Goal: Task Accomplishment & Management: Manage account settings

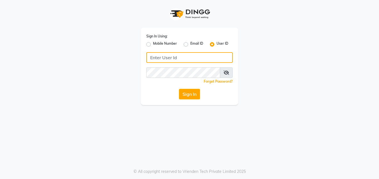
click at [190, 62] on input "Username" at bounding box center [189, 57] width 86 height 11
type input "Perfectcare@123"
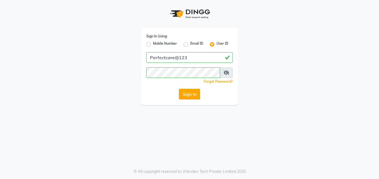
click at [187, 98] on button "Sign In" at bounding box center [189, 94] width 21 height 11
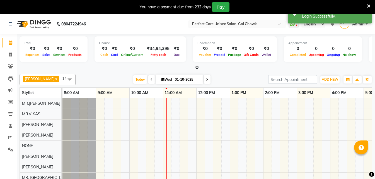
click at [357, 6] on icon at bounding box center [369, 6] width 4 height 5
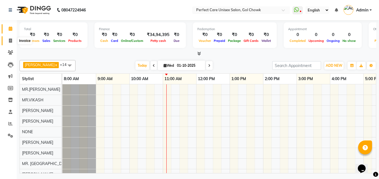
click at [12, 41] on icon at bounding box center [10, 40] width 3 height 4
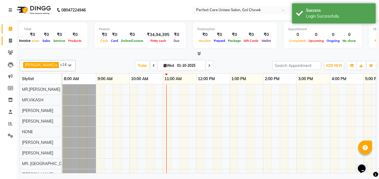
select select "4751"
select select "service"
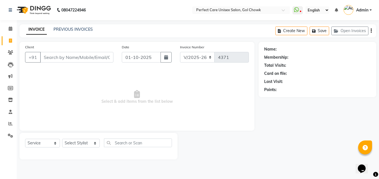
click at [200, 116] on span "Select & add items from the list below" at bounding box center [137, 97] width 224 height 56
click at [83, 60] on input "Client" at bounding box center [76, 57] width 73 height 11
click at [8, 133] on icon at bounding box center [10, 135] width 5 height 4
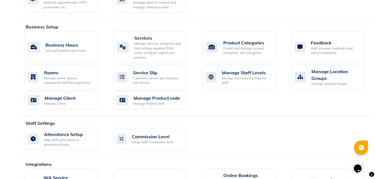
scroll to position [300, 0]
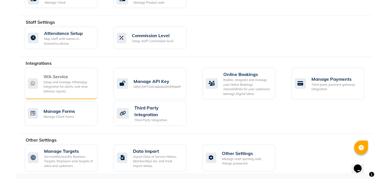
click at [47, 80] on div "Setup and manage Whatsapp Integration for alerts, and view delivery reports." at bounding box center [67, 87] width 49 height 14
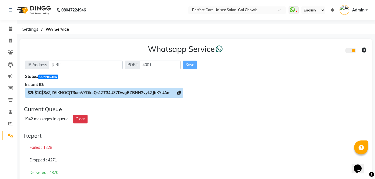
click at [178, 91] on icon at bounding box center [178, 93] width 3 height 4
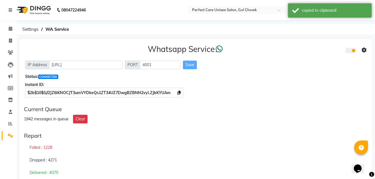
click at [357, 50] on icon at bounding box center [364, 50] width 5 height 5
click at [302, 43] on div "Whatsapp Settings" at bounding box center [324, 44] width 64 height 7
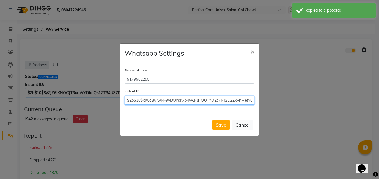
click at [168, 103] on input "$2b$10$xJwcBvJwNF9yDOhsKkb4W.RuTOOTYQ2c7NJSD2ZkVnMety6ZCMAem" at bounding box center [190, 100] width 130 height 9
paste input "S//ZjZ6iKNOCJT3umVYDkeQs1ZT34UZ7DwgBZBNN2vyl.ZJbKYUA"
type input "$2b$10$S//ZjZ6iKNOCJT3umVYDkeQs1ZT34UZ7DwgBZBNN2vyl.ZJbKYUAm"
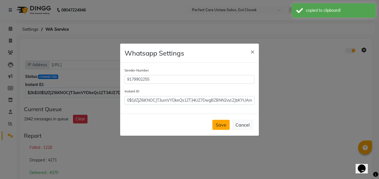
click at [220, 123] on button "Save" at bounding box center [220, 125] width 17 height 10
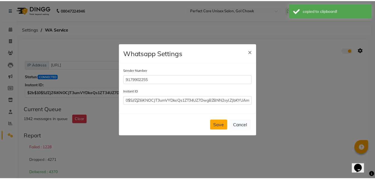
scroll to position [0, 0]
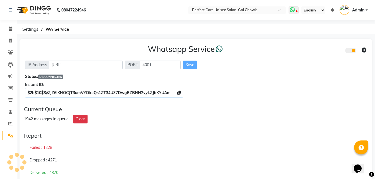
click at [290, 9] on span at bounding box center [294, 10] width 10 height 8
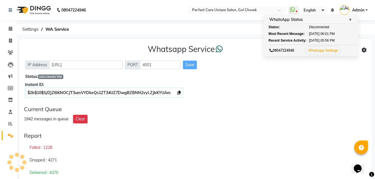
click at [273, 122] on div "1942 messages in queue Clear" at bounding box center [196, 119] width 344 height 9
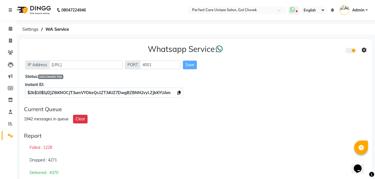
click at [293, 10] on icon at bounding box center [292, 10] width 5 height 6
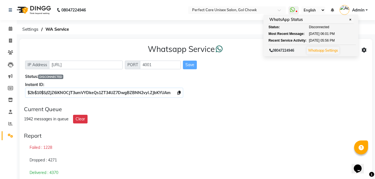
click at [274, 101] on div "Whatsapp Service IP Address http://localhost PORT 4001 Save Status: DISCONNECTE…" at bounding box center [196, 70] width 353 height 62
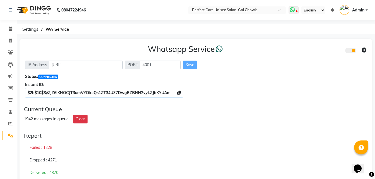
click at [291, 9] on icon at bounding box center [292, 10] width 5 height 6
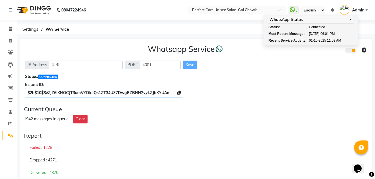
click at [243, 123] on div "1942 messages in queue Clear" at bounding box center [196, 119] width 344 height 9
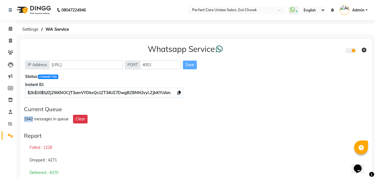
drag, startPoint x: 25, startPoint y: 119, endPoint x: 33, endPoint y: 119, distance: 8.4
click at [33, 119] on div "1942 messages in queue" at bounding box center [46, 119] width 45 height 6
click at [71, 128] on div "Whatsapp Service IP Address http://localhost PORT 4001 Save Status: CONNECTED I…" at bounding box center [196, 135] width 353 height 192
drag, startPoint x: 25, startPoint y: 119, endPoint x: 33, endPoint y: 119, distance: 8.1
click at [33, 119] on div "1942 messages in queue" at bounding box center [46, 119] width 45 height 6
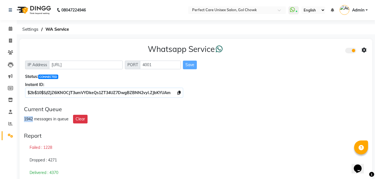
click at [28, 119] on div "1942 messages in queue" at bounding box center [46, 119] width 45 height 6
drag, startPoint x: 25, startPoint y: 118, endPoint x: 33, endPoint y: 118, distance: 8.1
click at [33, 118] on div "1942 messages in queue" at bounding box center [46, 119] width 45 height 6
click at [11, 40] on icon at bounding box center [10, 40] width 3 height 4
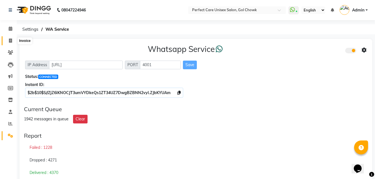
select select "service"
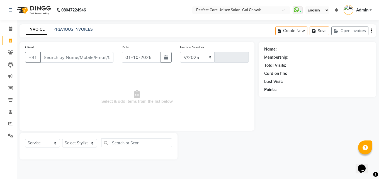
select select "4751"
type input "4371"
click at [82, 29] on link "PREVIOUS INVOICES" at bounding box center [73, 29] width 39 height 5
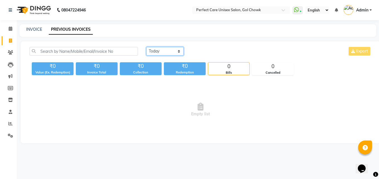
click at [173, 54] on select "Today Yesterday Custom Range" at bounding box center [164, 51] width 37 height 9
select select "yesterday"
click at [146, 47] on select "Today Yesterday Custom Range" at bounding box center [164, 51] width 37 height 9
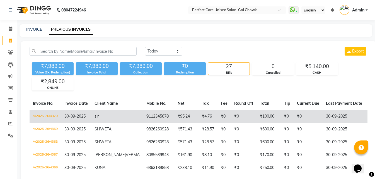
click at [143, 113] on td "9112345678" at bounding box center [158, 116] width 31 height 13
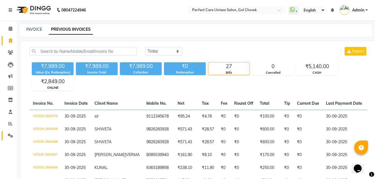
click at [11, 132] on link "Settings" at bounding box center [8, 135] width 13 height 9
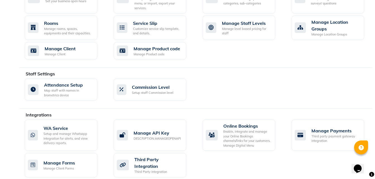
scroll to position [251, 0]
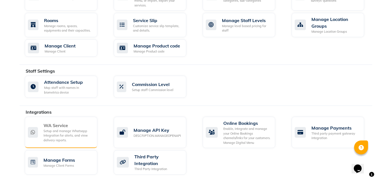
click at [59, 135] on div "Setup and manage Whatsapp Integration for alerts, and view delivery reports." at bounding box center [67, 136] width 49 height 14
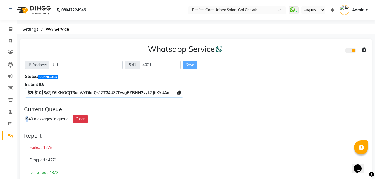
click at [28, 120] on div "1940 messages in queue" at bounding box center [46, 119] width 45 height 6
click at [7, 27] on span at bounding box center [11, 29] width 10 height 6
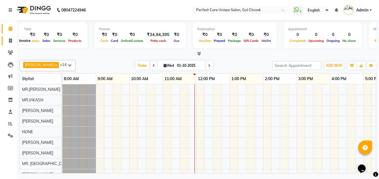
click at [9, 39] on icon at bounding box center [10, 40] width 3 height 4
select select "service"
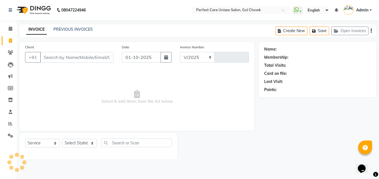
select select "4751"
type input "4371"
click at [13, 123] on span at bounding box center [11, 123] width 10 height 6
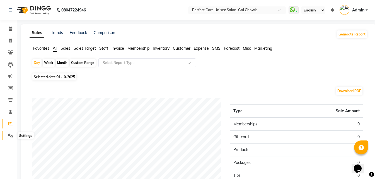
click at [11, 133] on icon at bounding box center [10, 135] width 5 height 4
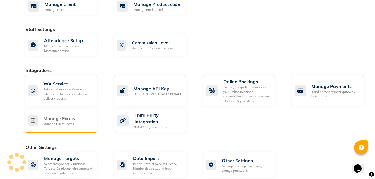
scroll to position [300, 0]
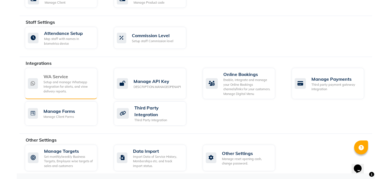
click at [69, 91] on div "Setup and manage Whatsapp Integration for alerts, and view delivery reports." at bounding box center [67, 87] width 49 height 14
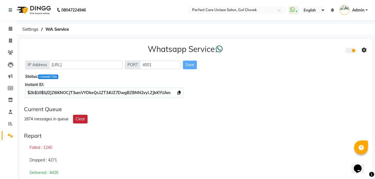
click at [82, 120] on button "Clear" at bounding box center [80, 119] width 14 height 9
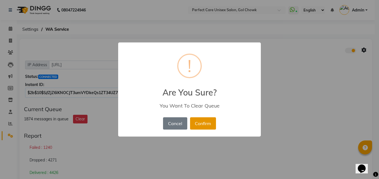
click at [197, 124] on button "Confirm" at bounding box center [203, 123] width 26 height 12
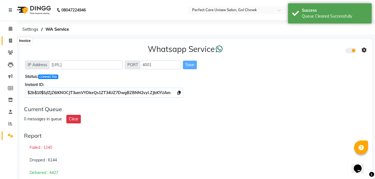
click at [12, 40] on span at bounding box center [11, 41] width 10 height 6
select select "service"
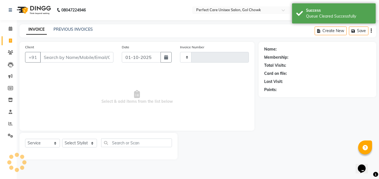
type input "4371"
select select "4751"
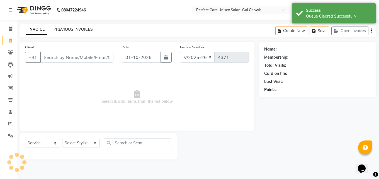
click at [62, 27] on link "PREVIOUS INVOICES" at bounding box center [73, 29] width 39 height 5
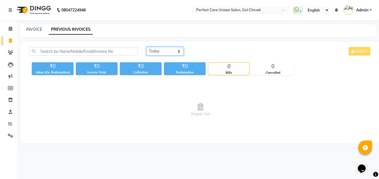
click at [160, 52] on select "Today Yesterday Custom Range" at bounding box center [164, 51] width 37 height 9
select select "range"
click at [146, 47] on select "Today Yesterday Custom Range" at bounding box center [164, 51] width 37 height 9
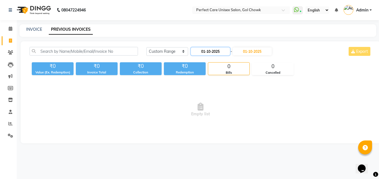
click at [214, 51] on input "01-10-2025" at bounding box center [210, 51] width 39 height 8
select select "10"
select select "2025"
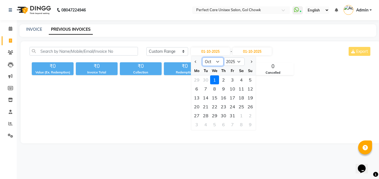
click at [213, 63] on select "Jan Feb Mar Apr May Jun Jul Aug Sep Oct Nov Dec" at bounding box center [212, 61] width 21 height 8
select select "9"
click at [202, 57] on select "Jan Feb Mar Apr May Jun Jul Aug Sep Oct Nov Dec" at bounding box center [212, 61] width 21 height 8
click at [252, 107] on div "28" at bounding box center [250, 106] width 9 height 9
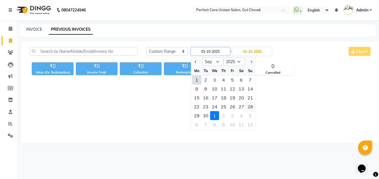
type input "28-09-2025"
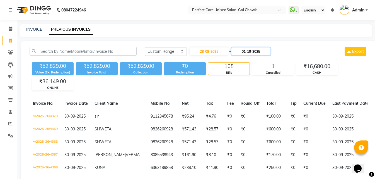
click at [255, 51] on input "01-10-2025" at bounding box center [250, 51] width 39 height 8
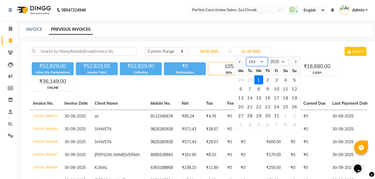
click at [256, 60] on select "Sep Oct Nov Dec" at bounding box center [256, 61] width 21 height 8
select select "9"
click at [246, 57] on select "Sep Oct Nov Dec" at bounding box center [256, 61] width 21 height 8
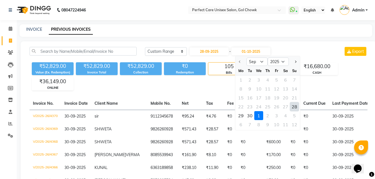
click at [295, 106] on div "28" at bounding box center [294, 106] width 9 height 9
type input "28-09-2025"
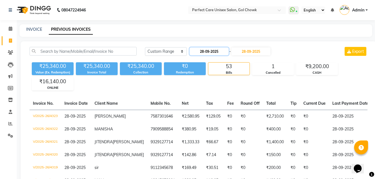
click at [221, 53] on input "28-09-2025" at bounding box center [209, 51] width 39 height 8
select select "9"
select select "2025"
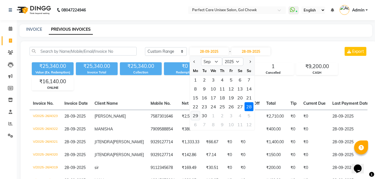
click at [196, 115] on div "29" at bounding box center [195, 115] width 9 height 9
type input "29-09-2025"
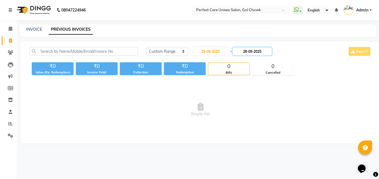
click at [258, 53] on input "28-09-2025" at bounding box center [252, 51] width 39 height 8
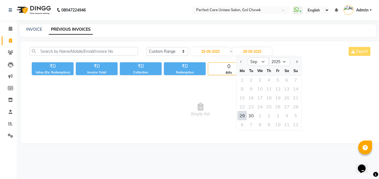
click at [244, 115] on div "29" at bounding box center [242, 115] width 9 height 9
type input "29-09-2025"
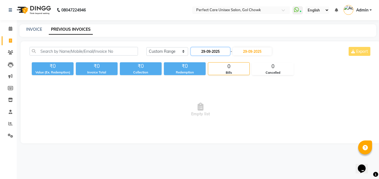
click at [215, 52] on input "29-09-2025" at bounding box center [210, 51] width 39 height 8
select select "9"
select select "2025"
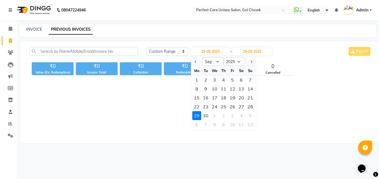
click at [195, 117] on div "29" at bounding box center [196, 115] width 9 height 9
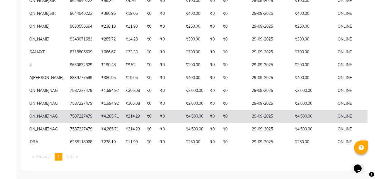
scroll to position [0, 123]
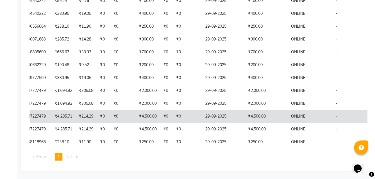
drag, startPoint x: 150, startPoint y: 102, endPoint x: 203, endPoint y: 111, distance: 53.7
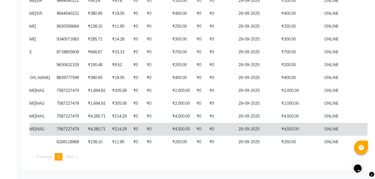
scroll to position [0, 0]
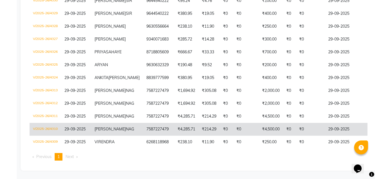
drag, startPoint x: 192, startPoint y: 119, endPoint x: 149, endPoint y: 121, distance: 42.7
click at [59, 123] on td "V/2025-26/4310" at bounding box center [46, 129] width 32 height 13
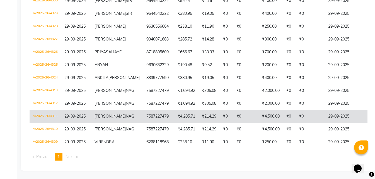
click at [143, 110] on td "7587227479" at bounding box center [158, 116] width 31 height 13
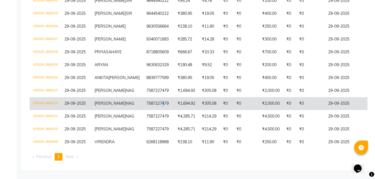
click at [143, 97] on td "7587227479" at bounding box center [158, 103] width 31 height 13
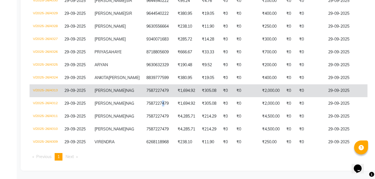
click at [143, 84] on td "7587227479" at bounding box center [158, 90] width 31 height 13
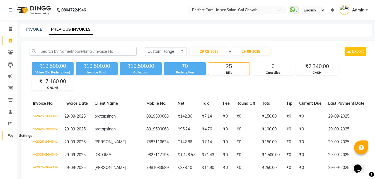
click at [9, 134] on icon at bounding box center [10, 135] width 5 height 4
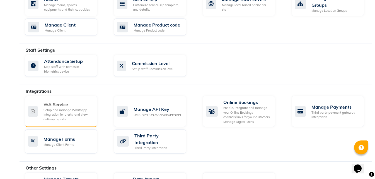
scroll to position [300, 0]
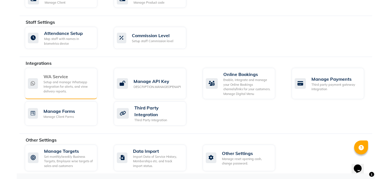
click at [53, 90] on div "Setup and manage Whatsapp Integration for alerts, and view delivery reports." at bounding box center [67, 87] width 49 height 14
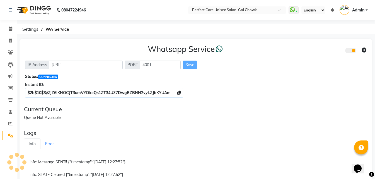
click at [244, 141] on ul "Info Error" at bounding box center [196, 143] width 344 height 11
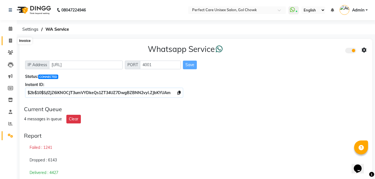
click at [11, 40] on icon at bounding box center [10, 40] width 3 height 4
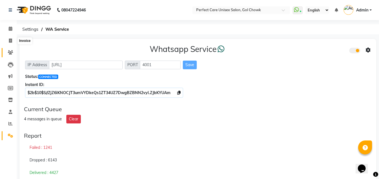
select select "service"
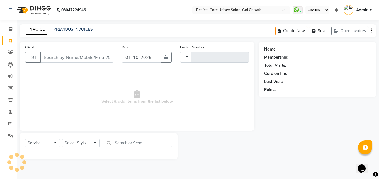
type input "4371"
select select "4751"
click at [82, 29] on link "PREVIOUS INVOICES" at bounding box center [73, 29] width 39 height 5
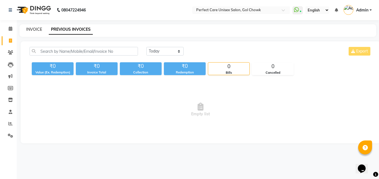
click at [34, 28] on link "INVOICE" at bounding box center [34, 29] width 16 height 5
select select "service"
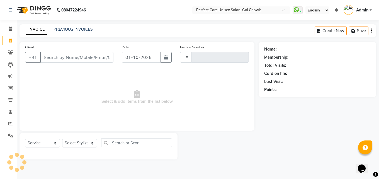
type input "4371"
select select "4751"
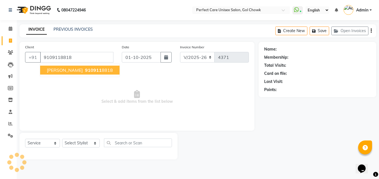
type input "9109118818"
select select "1: Object"
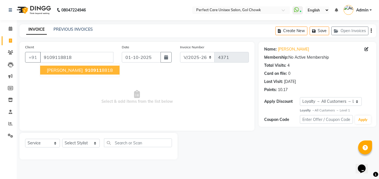
click at [55, 68] on span "Deepak jain" at bounding box center [65, 70] width 36 height 6
select select "1: Object"
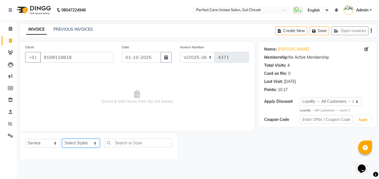
click at [69, 143] on select "Select Stylist MISS CHANDA MISS KAYNAT MISS KRITIKA MISS PIHU MISS POOJA MISS.S…" at bounding box center [81, 143] width 38 height 9
select select "30233"
click at [62, 139] on select "Select Stylist MISS CHANDA MISS KAYNAT MISS KRITIKA MISS PIHU MISS POOJA MISS.S…" at bounding box center [81, 143] width 38 height 9
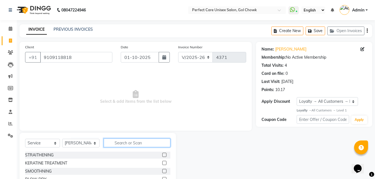
click at [137, 147] on input "text" at bounding box center [137, 142] width 66 height 9
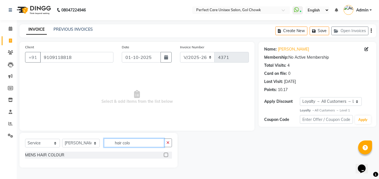
type input "hair colo"
click at [166, 156] on label at bounding box center [166, 154] width 4 height 4
click at [166, 156] on input "checkbox" at bounding box center [166, 155] width 4 height 4
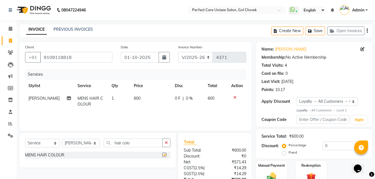
checkbox input "false"
drag, startPoint x: 123, startPoint y: 143, endPoint x: 96, endPoint y: 143, distance: 26.8
click at [96, 143] on div "Select Service Product Membership Package Voucher Prepaid Gift Card Select Styl…" at bounding box center [97, 144] width 145 height 13
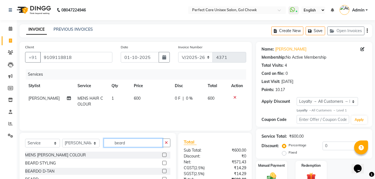
scroll to position [28, 0]
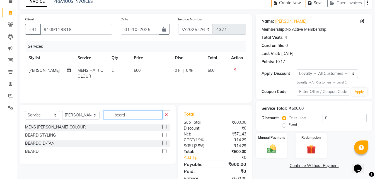
type input "beard"
click at [163, 151] on label at bounding box center [164, 151] width 4 height 4
click at [163, 151] on input "checkbox" at bounding box center [164, 151] width 4 height 4
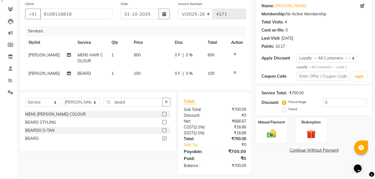
checkbox input "false"
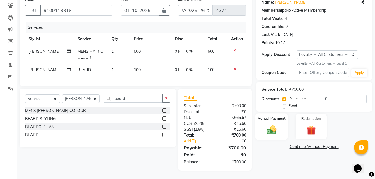
click at [280, 133] on div "Manual Payment" at bounding box center [271, 126] width 32 height 26
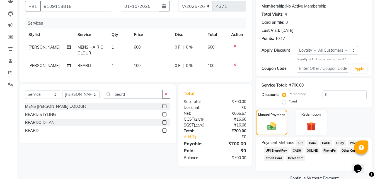
drag, startPoint x: 297, startPoint y: 150, endPoint x: 339, endPoint y: 161, distance: 43.3
click at [297, 151] on span "CASH" at bounding box center [297, 150] width 12 height 6
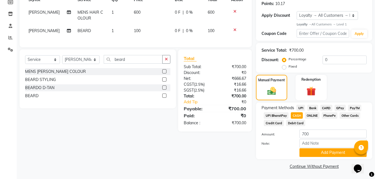
click at [325, 158] on div "Payment Methods UPI Bank CARD GPay PayTM UPI BharatPay CASH ONLINE PhonePe Othe…" at bounding box center [314, 130] width 116 height 57
click at [318, 154] on button "Add Payment" at bounding box center [332, 152] width 67 height 9
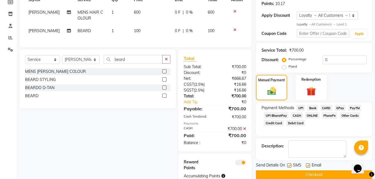
scroll to position [110, 0]
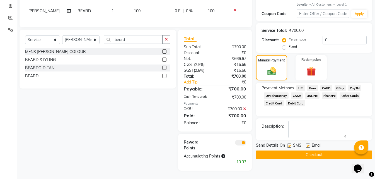
click at [298, 152] on button "Checkout" at bounding box center [314, 154] width 116 height 9
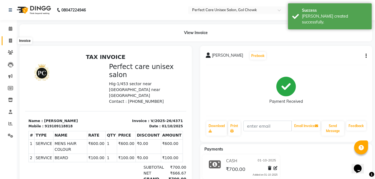
click at [11, 42] on icon at bounding box center [10, 40] width 3 height 4
select select "service"
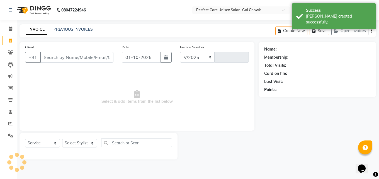
select select "4751"
type input "4372"
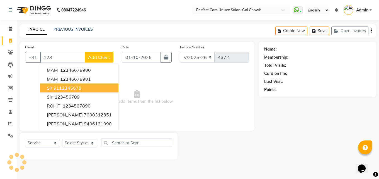
click at [67, 90] on span "123" at bounding box center [63, 88] width 8 height 6
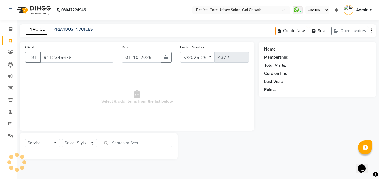
type input "9112345678"
drag, startPoint x: 73, startPoint y: 143, endPoint x: 73, endPoint y: 135, distance: 8.4
click at [73, 143] on select "Select Stylist" at bounding box center [79, 143] width 35 height 9
click at [77, 141] on select "Select Stylist" at bounding box center [79, 143] width 35 height 9
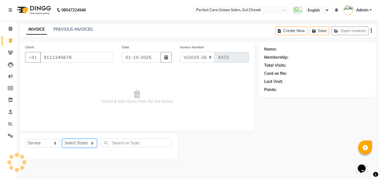
click at [77, 141] on select "Select Stylist" at bounding box center [79, 143] width 35 height 9
select select "1: Object"
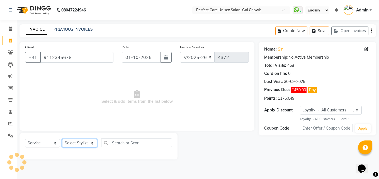
click at [77, 141] on select "Select Stylist" at bounding box center [79, 143] width 35 height 9
click at [77, 141] on select "Select Stylist MISS CHANDA MISS KAYNAT MISS KRITIKA MISS PIHU MISS POOJA MISS.S…" at bounding box center [81, 143] width 38 height 9
click at [77, 144] on select "Select Stylist MISS CHANDA MISS KAYNAT MISS KRITIKA MISS PIHU MISS POOJA MISS.S…" at bounding box center [81, 143] width 38 height 9
select select "32649"
click at [62, 139] on select "Select Stylist MISS CHANDA MISS KAYNAT MISS KRITIKA MISS PIHU MISS POOJA MISS.S…" at bounding box center [81, 143] width 38 height 9
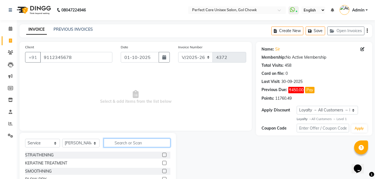
click at [129, 146] on input "text" at bounding box center [137, 142] width 66 height 9
type input "c"
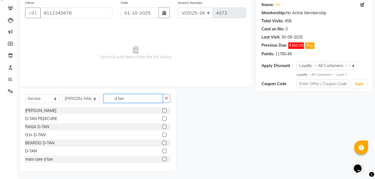
scroll to position [45, 0]
type input "d tan"
click at [162, 127] on label at bounding box center [164, 126] width 4 height 4
click at [162, 127] on input "checkbox" at bounding box center [164, 127] width 4 height 4
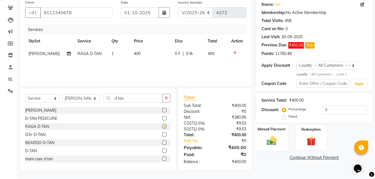
checkbox input "false"
click at [275, 126] on div "Manual Payment" at bounding box center [271, 137] width 32 height 26
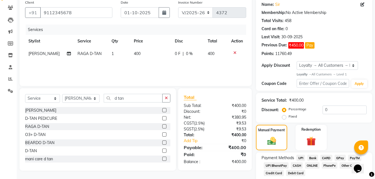
scroll to position [71, 0]
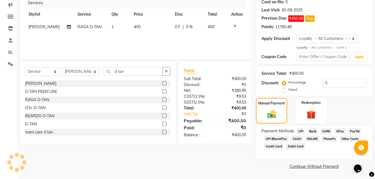
click at [312, 137] on span "ONLINE" at bounding box center [312, 138] width 14 height 6
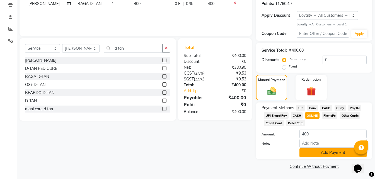
click at [314, 152] on button "Add Payment" at bounding box center [332, 152] width 67 height 9
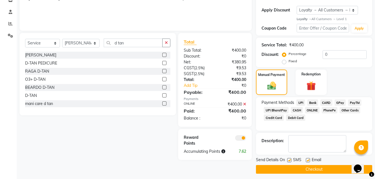
scroll to position [103, 0]
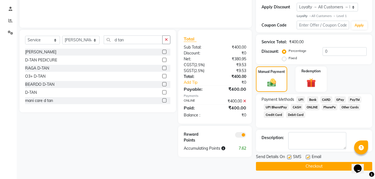
click at [299, 168] on button "Checkout" at bounding box center [314, 166] width 116 height 9
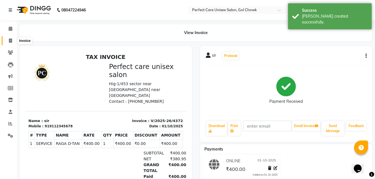
click at [12, 38] on icon at bounding box center [10, 40] width 3 height 4
select select "service"
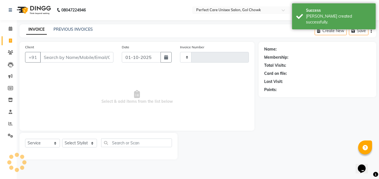
type input "4373"
select select "4751"
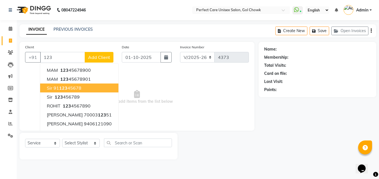
drag, startPoint x: 68, startPoint y: 89, endPoint x: 84, endPoint y: 140, distance: 53.4
click at [68, 89] on ngb-highlight "91 123 45678" at bounding box center [68, 88] width 28 height 6
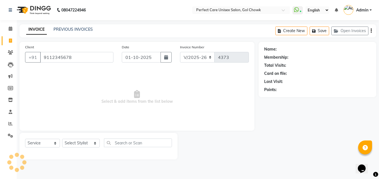
type input "9112345678"
click at [82, 145] on select "Select Stylist MISS CHANDA MISS KAYNAT MISS KRITIKA MISS PIHU MISS POOJA MISS.S…" at bounding box center [81, 143] width 38 height 9
select select "1: Object"
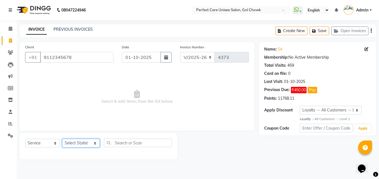
select select "30233"
click at [62, 139] on select "Select Stylist MISS CHANDA MISS KAYNAT MISS KRITIKA MISS PIHU MISS POOJA MISS.S…" at bounding box center [81, 143] width 38 height 9
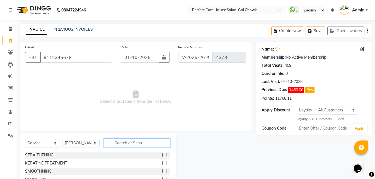
click at [126, 141] on input "text" at bounding box center [137, 142] width 66 height 9
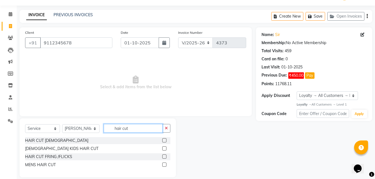
scroll to position [21, 0]
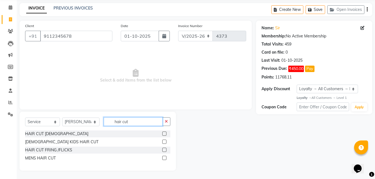
type input "hair cut"
click at [165, 157] on label at bounding box center [164, 158] width 4 height 4
click at [165, 157] on input "checkbox" at bounding box center [164, 158] width 4 height 4
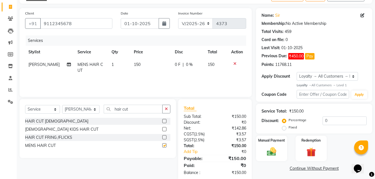
scroll to position [44, 0]
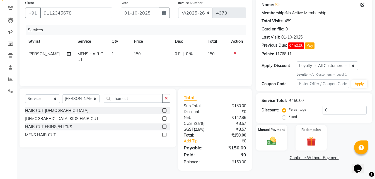
checkbox input "false"
drag, startPoint x: 263, startPoint y: 137, endPoint x: 280, endPoint y: 151, distance: 21.2
click at [264, 139] on div "Manual Payment" at bounding box center [271, 137] width 31 height 25
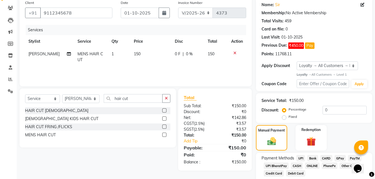
click at [296, 166] on span "CASH" at bounding box center [297, 165] width 12 height 6
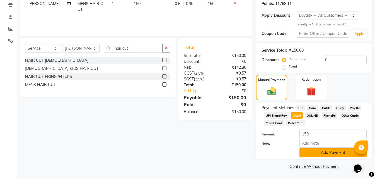
click at [307, 150] on button "Add Payment" at bounding box center [332, 152] width 67 height 9
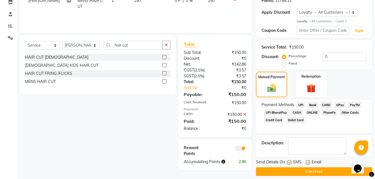
scroll to position [103, 0]
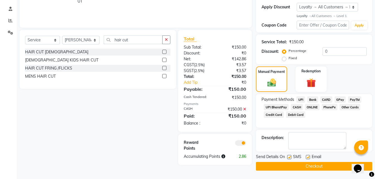
click at [296, 167] on button "Checkout" at bounding box center [314, 166] width 116 height 9
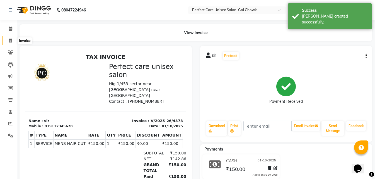
click at [11, 42] on icon at bounding box center [10, 40] width 3 height 4
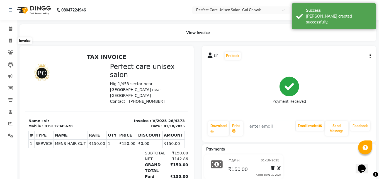
select select "service"
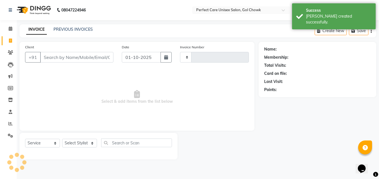
type input "4374"
select select "4751"
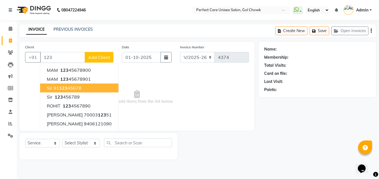
click at [65, 90] on span "123" at bounding box center [63, 88] width 8 height 6
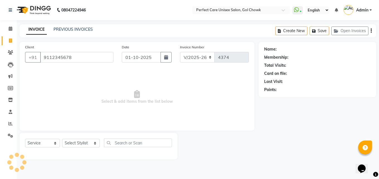
type input "9112345678"
select select "1: Object"
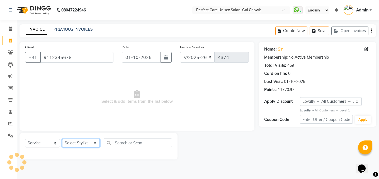
click at [76, 144] on select "Select Stylist MISS CHANDA MISS KAYNAT MISS KRITIKA MISS PIHU MISS POOJA MISS.S…" at bounding box center [81, 143] width 38 height 9
select select "32649"
click at [62, 139] on select "Select Stylist MISS CHANDA MISS KAYNAT MISS KRITIKA MISS PIHU MISS POOJA MISS.S…" at bounding box center [81, 143] width 38 height 9
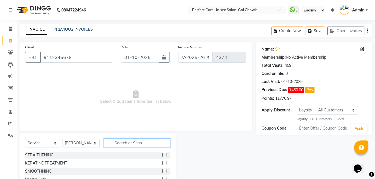
click at [113, 144] on input "text" at bounding box center [137, 142] width 66 height 9
type input "head"
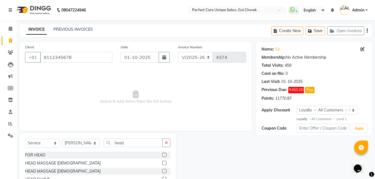
click at [165, 162] on label at bounding box center [164, 163] width 4 height 4
click at [165, 162] on input "checkbox" at bounding box center [164, 163] width 4 height 4
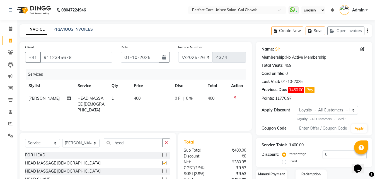
checkbox input "false"
click at [140, 101] on td "400" at bounding box center [150, 104] width 41 height 24
select select "32649"
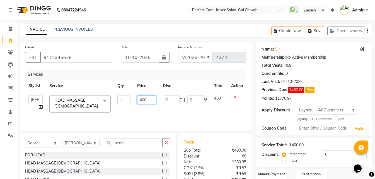
drag, startPoint x: 151, startPoint y: 102, endPoint x: 134, endPoint y: 100, distance: 17.1
click at [134, 100] on td "400" at bounding box center [147, 104] width 26 height 24
type input "200"
click at [138, 107] on td "200" at bounding box center [147, 104] width 26 height 24
select select "32649"
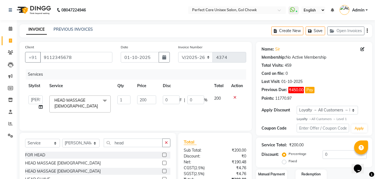
scroll to position [44, 0]
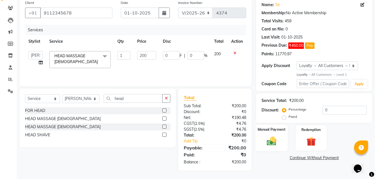
drag, startPoint x: 259, startPoint y: 130, endPoint x: 269, endPoint y: 146, distance: 19.2
click at [260, 131] on label "Manual Payment" at bounding box center [272, 129] width 28 height 5
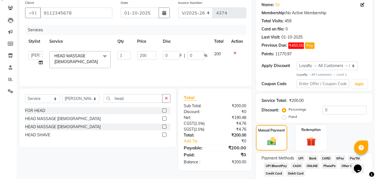
click at [294, 165] on span "CASH" at bounding box center [297, 165] width 12 height 6
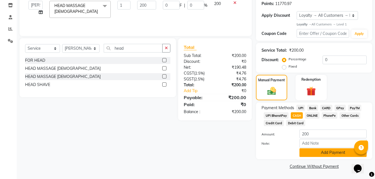
click at [311, 154] on button "Add Payment" at bounding box center [332, 152] width 67 height 9
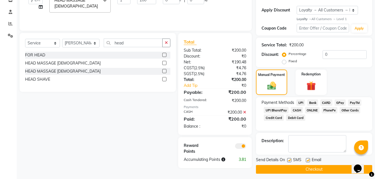
scroll to position [103, 0]
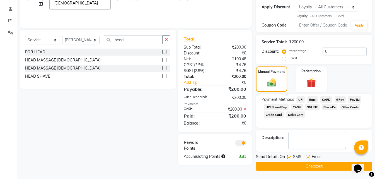
click at [287, 165] on button "Checkout" at bounding box center [314, 166] width 116 height 9
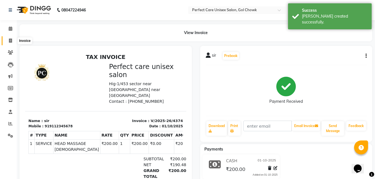
click at [13, 40] on span at bounding box center [11, 41] width 10 height 6
select select "service"
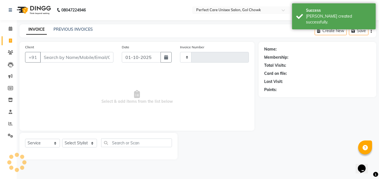
type input "4375"
select select "4751"
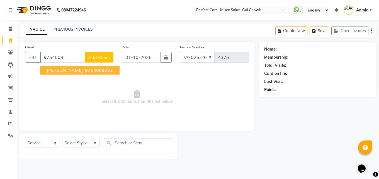
click at [58, 69] on span "dharmen" at bounding box center [65, 70] width 36 height 6
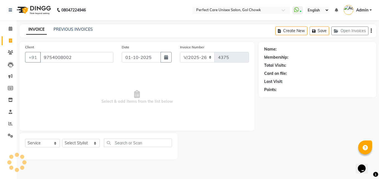
type input "9754008002"
select select "1: Object"
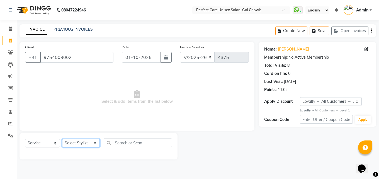
click at [81, 143] on select "Select Stylist MISS CHANDA MISS KAYNAT MISS KRITIKA MISS PIHU MISS POOJA MISS.S…" at bounding box center [81, 143] width 38 height 9
select select "28404"
click at [62, 139] on select "Select Stylist MISS CHANDA MISS KAYNAT MISS KRITIKA MISS PIHU MISS POOJA MISS.S…" at bounding box center [81, 143] width 38 height 9
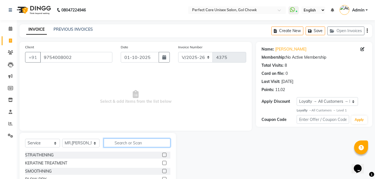
click at [126, 144] on input "text" at bounding box center [137, 142] width 66 height 9
type input "bear"
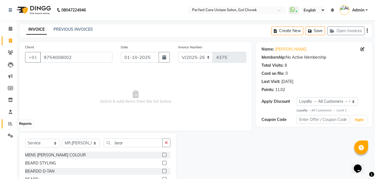
click at [11, 125] on icon at bounding box center [10, 123] width 4 height 4
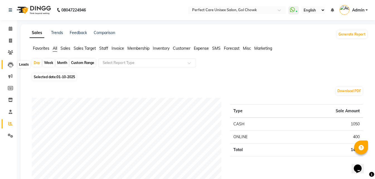
click at [12, 64] on icon at bounding box center [11, 65] width 6 height 6
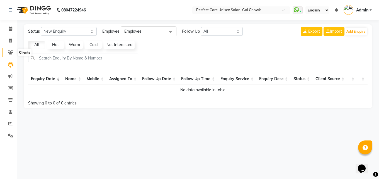
click at [12, 52] on icon at bounding box center [10, 52] width 5 height 4
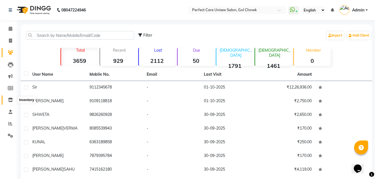
click at [9, 98] on icon at bounding box center [10, 100] width 5 height 4
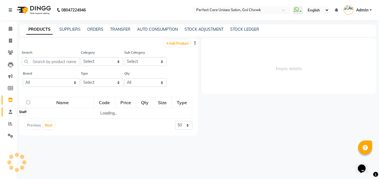
click at [11, 114] on span at bounding box center [11, 112] width 10 height 6
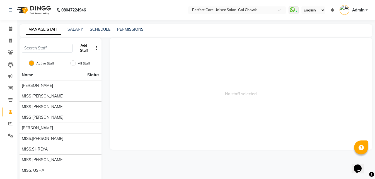
click at [86, 45] on button "Add Staff" at bounding box center [84, 48] width 18 height 14
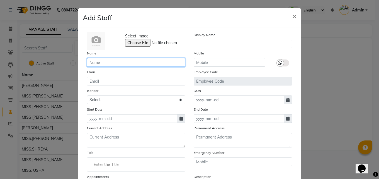
click at [137, 64] on input "text" at bounding box center [136, 62] width 98 height 9
type input "BHARTI"
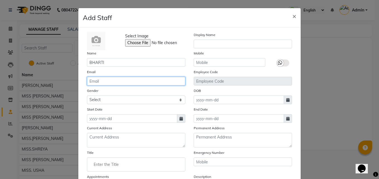
click at [93, 81] on input "email" at bounding box center [136, 81] width 98 height 9
type input "B"
type input "Bhartipanjwani"
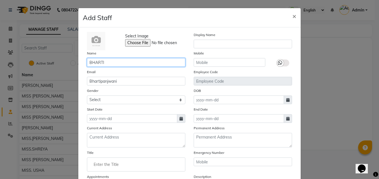
click at [118, 62] on input "BHARTI" at bounding box center [136, 62] width 98 height 9
type input "BHARTI PANJAWANI"
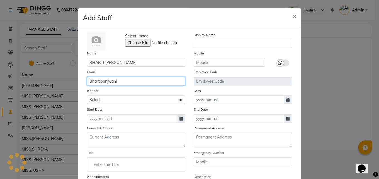
click at [122, 82] on input "Bhartipanjwani" at bounding box center [136, 81] width 98 height 9
type input "B"
type input "panjawanibharti166@gmail.com"
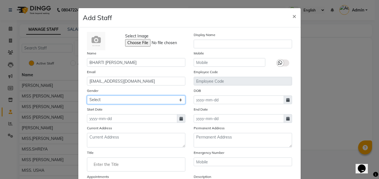
click at [111, 103] on select "Select Male Female Other Prefer Not To Say" at bounding box center [136, 99] width 98 height 9
select select "female"
click at [87, 95] on select "Select Male Female Other Prefer Not To Say" at bounding box center [136, 99] width 98 height 9
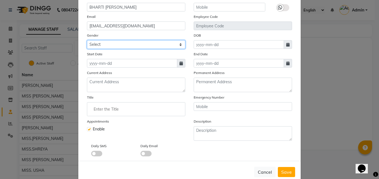
scroll to position [56, 0]
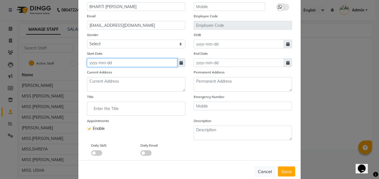
click at [120, 65] on input at bounding box center [132, 62] width 90 height 9
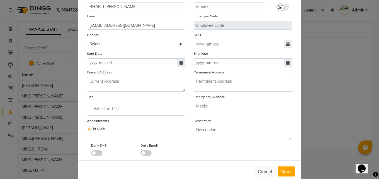
select select "10"
select select "2025"
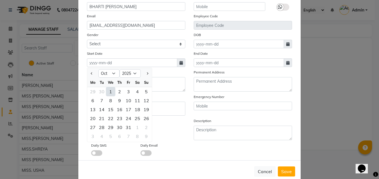
click at [109, 93] on div "1" at bounding box center [110, 91] width 9 height 9
type input "01-10-2025"
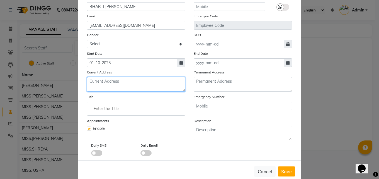
click at [122, 84] on textarea at bounding box center [136, 84] width 98 height 14
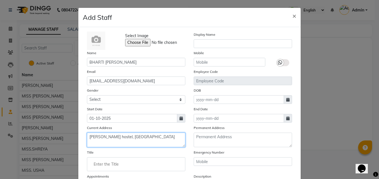
scroll to position [0, 0]
type textarea "omkar hostel, ddu nagar"
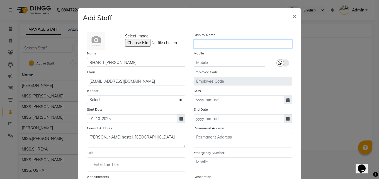
click at [211, 42] on input "text" at bounding box center [243, 44] width 98 height 9
type input "BHARTI"
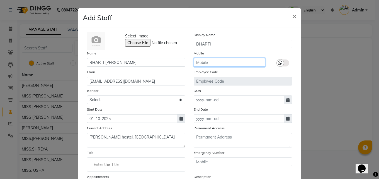
click at [198, 65] on input "text" at bounding box center [230, 62] width 72 height 9
type input "9238319304"
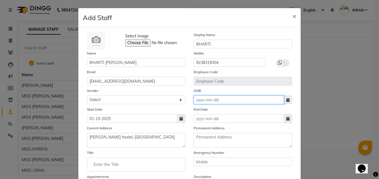
click at [209, 103] on input at bounding box center [239, 99] width 90 height 9
select select "10"
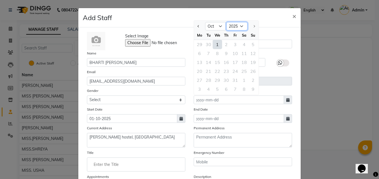
click at [234, 26] on select "1920 1921 1922 1923 1924 1925 1926 1927 1928 1929 1930 1931 1932 1933 1934 1935…" at bounding box center [236, 26] width 21 height 8
select select "2003"
click at [226, 22] on select "1920 1921 1922 1923 1924 1925 1926 1927 1928 1929 1930 1931 1932 1933 1934 1935…" at bounding box center [236, 26] width 21 height 8
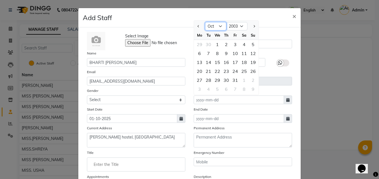
click at [212, 27] on select "Jan Feb Mar Apr May Jun Jul Aug Sep Oct Nov Dec" at bounding box center [215, 26] width 21 height 8
select select "9"
click at [205, 22] on select "Jan Feb Mar Apr May Jun Jul Aug Sep Oct Nov Dec" at bounding box center [215, 26] width 21 height 8
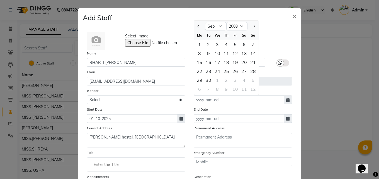
click at [233, 44] on div "5" at bounding box center [235, 44] width 9 height 9
type input "05-09-2003"
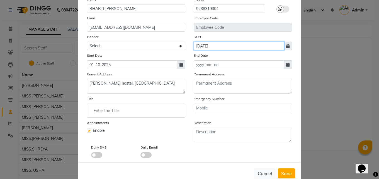
scroll to position [56, 0]
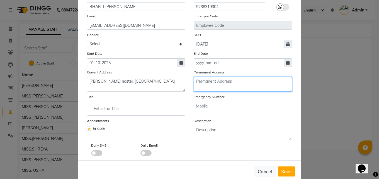
click at [212, 86] on textarea at bounding box center [243, 84] width 98 height 14
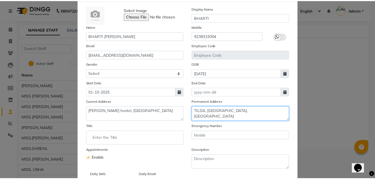
scroll to position [67, 0]
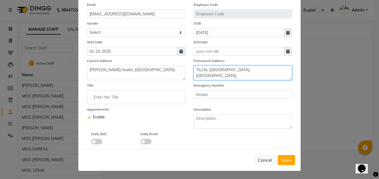
type textarea "TILDA, NEWRA,RAIPUR"
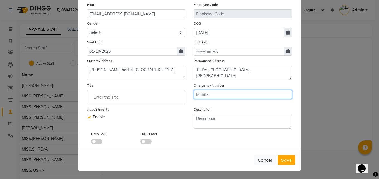
click at [218, 95] on input "text" at bounding box center [243, 94] width 98 height 9
type input "9131168905"
click at [290, 161] on span "Save" at bounding box center [286, 160] width 11 height 6
select select
checkbox input "false"
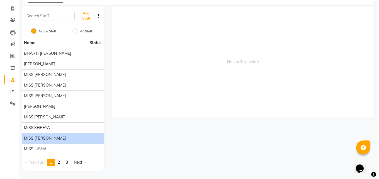
scroll to position [4, 0]
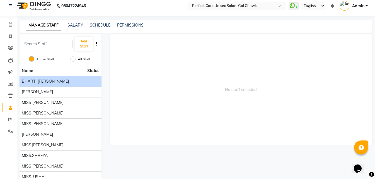
click at [80, 81] on div "BHARTI PANJAWANI" at bounding box center [61, 81] width 78 height 6
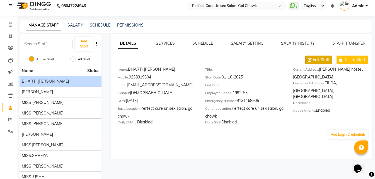
click at [321, 60] on span "Edit Staff" at bounding box center [321, 60] width 17 height 6
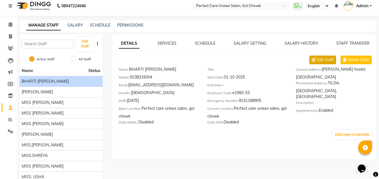
select select "female"
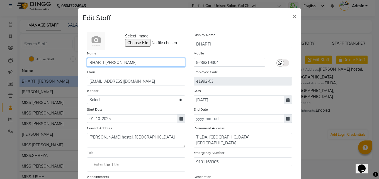
click at [87, 62] on input "BHARTI PANJAWANI" at bounding box center [136, 62] width 98 height 9
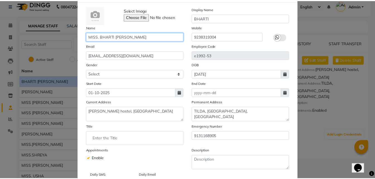
scroll to position [67, 0]
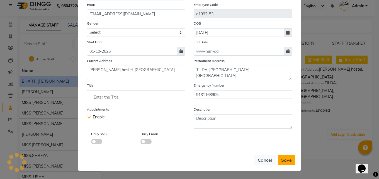
type input "MISS. BHARTI PANJAWANI"
click at [284, 159] on span "Save" at bounding box center [286, 160] width 11 height 6
select select
checkbox input "false"
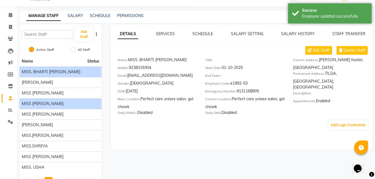
scroll to position [0, 0]
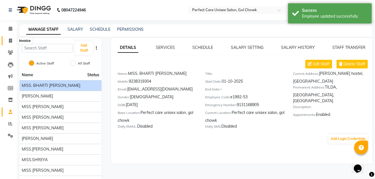
click at [10, 40] on icon at bounding box center [10, 40] width 3 height 4
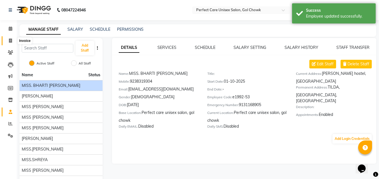
select select "4751"
select select "service"
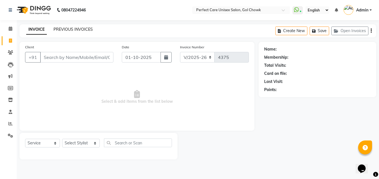
click at [76, 31] on link "PREVIOUS INVOICES" at bounding box center [73, 29] width 39 height 5
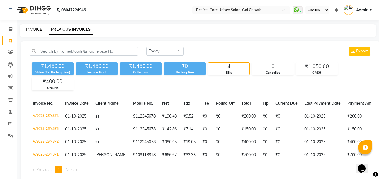
click at [41, 30] on link "INVOICE" at bounding box center [34, 29] width 16 height 5
select select "4751"
select select "service"
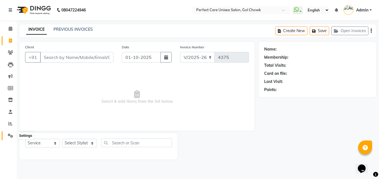
click at [8, 135] on icon at bounding box center [10, 135] width 5 height 4
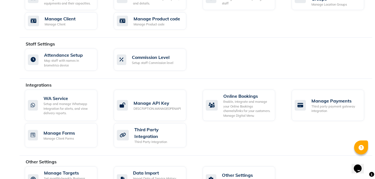
scroll to position [279, 0]
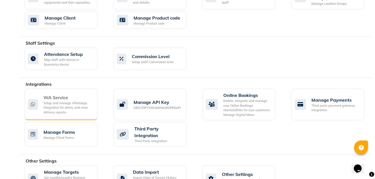
click at [68, 105] on div "Setup and manage Whatsapp Integration for alerts, and view delivery reports." at bounding box center [67, 108] width 49 height 14
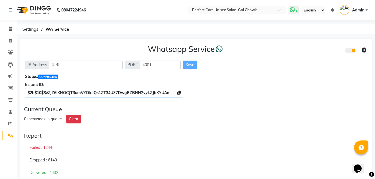
click at [297, 11] on icon at bounding box center [297, 11] width 2 height 3
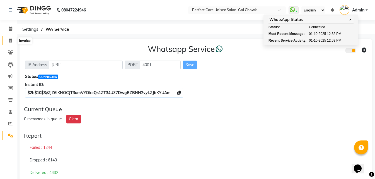
click at [8, 42] on span at bounding box center [11, 41] width 10 height 6
select select "service"
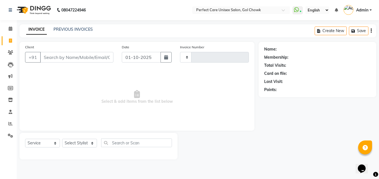
type input "4375"
select select "4751"
click at [74, 27] on link "PREVIOUS INVOICES" at bounding box center [73, 29] width 39 height 5
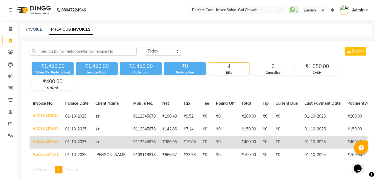
scroll to position [0, 112]
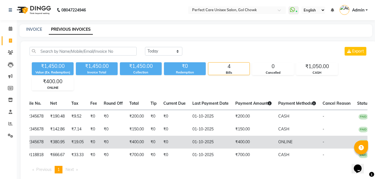
drag, startPoint x: 97, startPoint y: 135, endPoint x: 226, endPoint y: 138, distance: 128.8
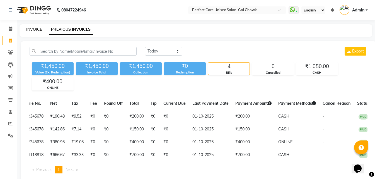
click at [31, 30] on link "INVOICE" at bounding box center [34, 29] width 16 height 5
select select "service"
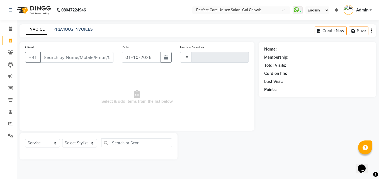
type input "4375"
select select "4751"
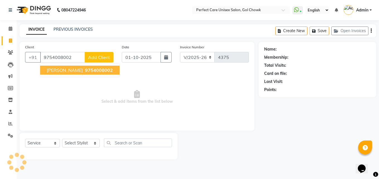
type input "9754008002"
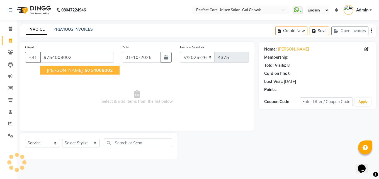
select select "1: Object"
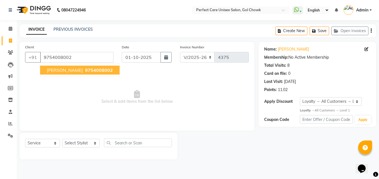
click at [60, 67] on span "dharmen" at bounding box center [65, 70] width 36 height 6
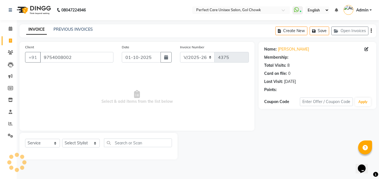
select select "1: Object"
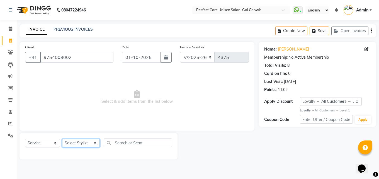
click at [77, 144] on select "Select Stylist MISS. BHARTI PANJAWANI MISS CHANDA MISS KAYNAT MISS KRITIKA MISS…" at bounding box center [81, 143] width 38 height 9
select select "28404"
click at [62, 139] on select "Select Stylist MISS. BHARTI PANJAWANI MISS CHANDA MISS KAYNAT MISS KRITIKA MISS…" at bounding box center [81, 143] width 38 height 9
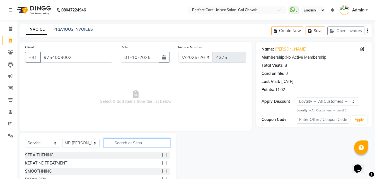
click at [109, 142] on input "text" at bounding box center [137, 142] width 66 height 9
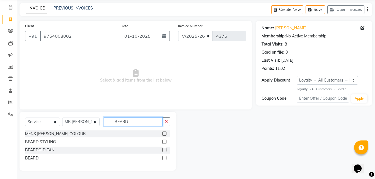
type input "BEARD"
click at [164, 159] on label at bounding box center [164, 158] width 4 height 4
click at [164, 159] on input "checkbox" at bounding box center [164, 158] width 4 height 4
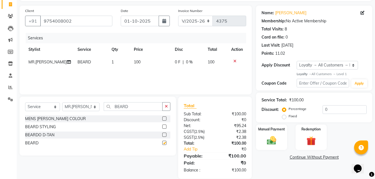
scroll to position [44, 0]
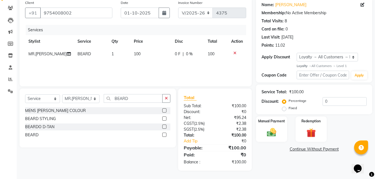
checkbox input "false"
click at [279, 131] on img at bounding box center [272, 132] width 16 height 11
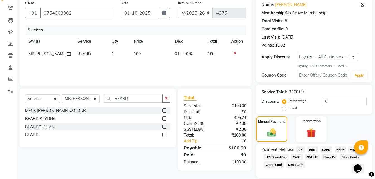
click at [314, 157] on span "ONLINE" at bounding box center [312, 157] width 14 height 6
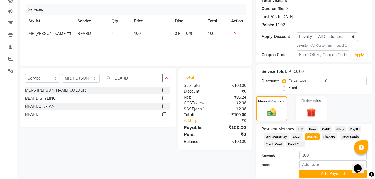
scroll to position [86, 0]
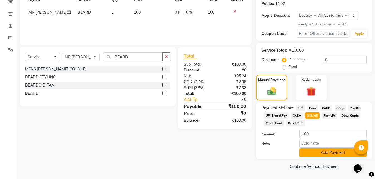
click at [309, 153] on button "Add Payment" at bounding box center [332, 152] width 67 height 9
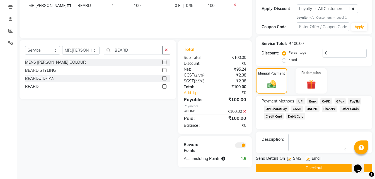
scroll to position [94, 0]
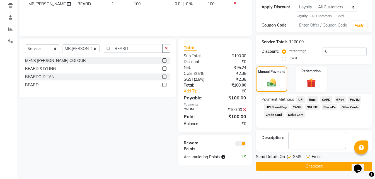
click at [302, 165] on button "Checkout" at bounding box center [314, 166] width 116 height 9
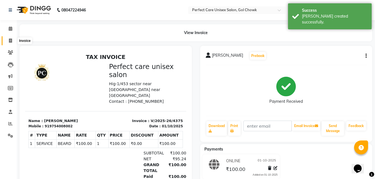
click at [9, 41] on icon at bounding box center [10, 40] width 3 height 4
select select "service"
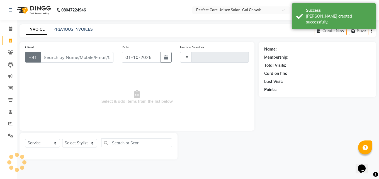
type input "4376"
select select "4751"
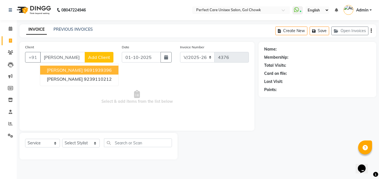
click at [64, 68] on span "AASHISH SHUKLA" at bounding box center [65, 70] width 36 height 6
type input "9691939396"
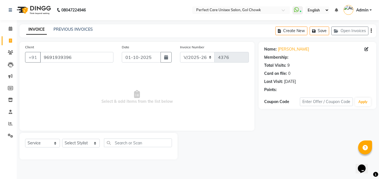
select select "1: Object"
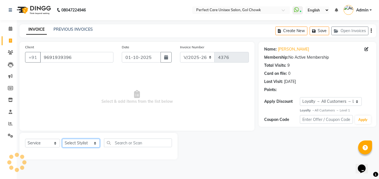
click at [73, 142] on select "Select Stylist MISS. BHARTI PANJAWANI MISS CHANDA MISS KAYNAT MISS KRITIKA MISS…" at bounding box center [81, 143] width 38 height 9
select select "86172"
click at [62, 139] on select "Select Stylist MISS. BHARTI PANJAWANI MISS CHANDA MISS KAYNAT MISS KRITIKA MISS…" at bounding box center [81, 143] width 38 height 9
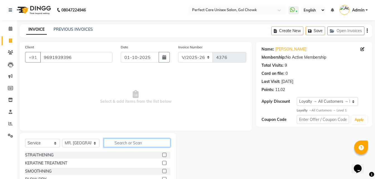
click at [126, 140] on input "text" at bounding box center [137, 142] width 66 height 9
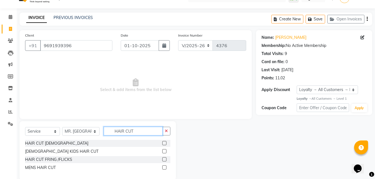
scroll to position [21, 0]
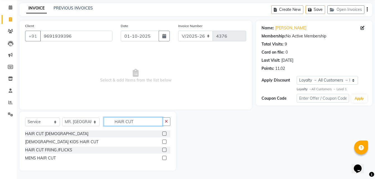
type input "HAIR CUT"
click at [165, 158] on label at bounding box center [164, 158] width 4 height 4
click at [165, 158] on input "checkbox" at bounding box center [164, 158] width 4 height 4
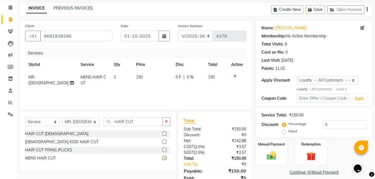
checkbox input "false"
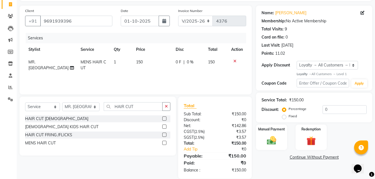
scroll to position [44, 0]
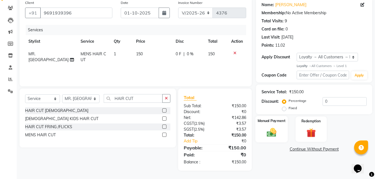
click at [268, 141] on div "Manual Payment" at bounding box center [271, 129] width 32 height 26
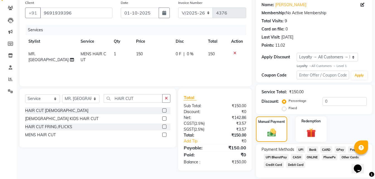
click at [297, 156] on span "CASH" at bounding box center [297, 157] width 12 height 6
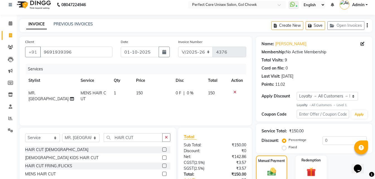
scroll to position [0, 0]
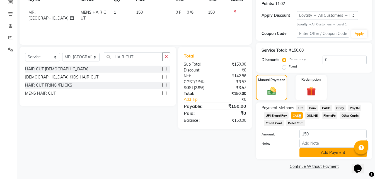
click at [311, 150] on button "Add Payment" at bounding box center [332, 152] width 67 height 9
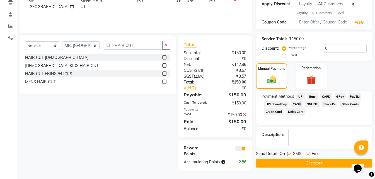
click at [291, 163] on button "Checkout" at bounding box center [314, 163] width 116 height 9
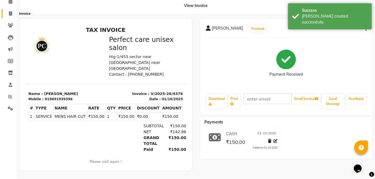
scroll to position [31, 0]
click at [14, 11] on span at bounding box center [11, 14] width 10 height 6
select select "service"
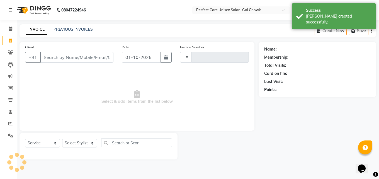
type input "4377"
select select "4751"
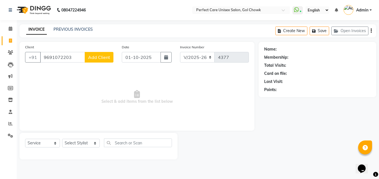
type input "9691072203"
click at [90, 55] on span "Add Client" at bounding box center [99, 57] width 22 height 6
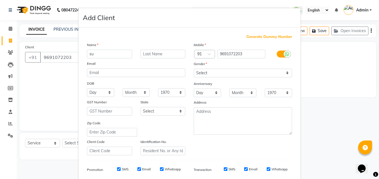
type input "s"
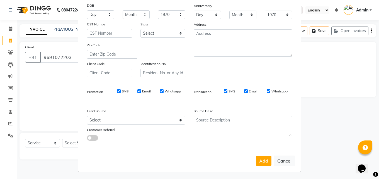
scroll to position [79, 0]
type input "SUDIPA"
click at [264, 160] on button "Add" at bounding box center [264, 160] width 16 height 10
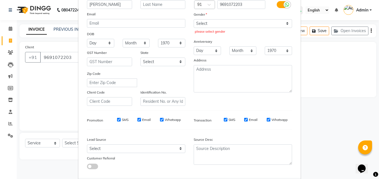
scroll to position [0, 0]
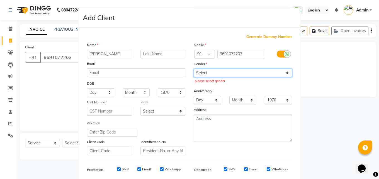
click at [212, 72] on select "Select Male Female Other Prefer Not To Say" at bounding box center [243, 73] width 98 height 9
select select "female"
click at [194, 69] on select "Select Male Female Other Prefer Not To Say" at bounding box center [243, 73] width 98 height 9
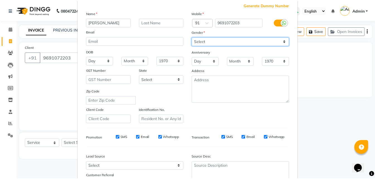
scroll to position [79, 0]
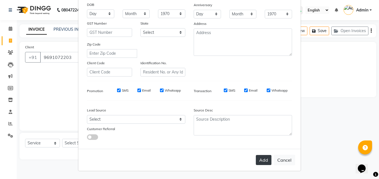
click at [265, 158] on button "Add" at bounding box center [264, 160] width 16 height 10
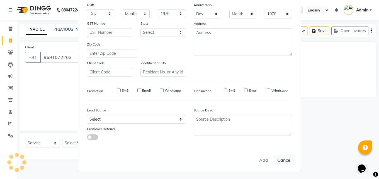
select select
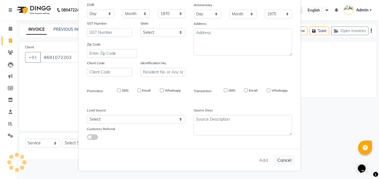
select select
checkbox input "false"
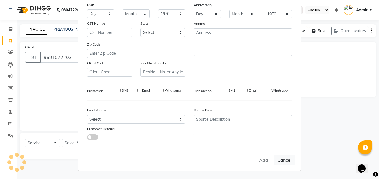
checkbox input "false"
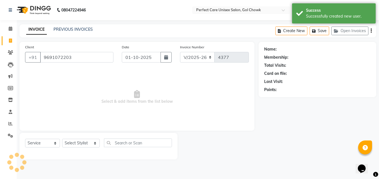
select select "1: Object"
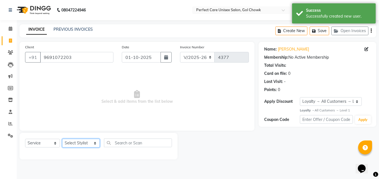
click at [88, 142] on select "Select Stylist MISS. BHARTI PANJAWANI MISS CHANDA MISS KAYNAT MISS KRITIKA MISS…" at bounding box center [81, 143] width 38 height 9
select select "28404"
click at [62, 139] on select "Select Stylist MISS. BHARTI PANJAWANI MISS CHANDA MISS KAYNAT MISS KRITIKA MISS…" at bounding box center [81, 143] width 38 height 9
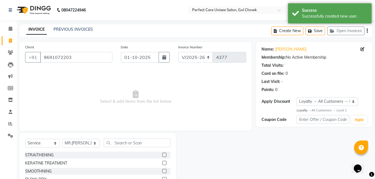
click at [126, 147] on div "Select Service Product Membership Package Voucher Prepaid Gift Card Select Styl…" at bounding box center [97, 144] width 145 height 13
click at [128, 144] on input "text" at bounding box center [137, 142] width 66 height 9
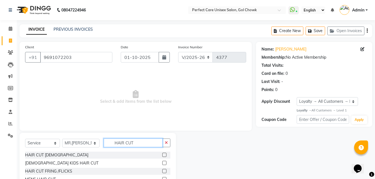
type input "HAIR CUT"
click at [165, 155] on label at bounding box center [164, 154] width 4 height 4
click at [165, 155] on input "checkbox" at bounding box center [164, 155] width 4 height 4
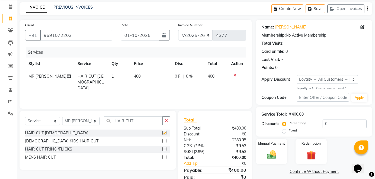
scroll to position [44, 0]
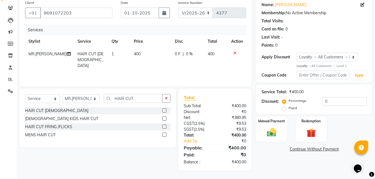
checkbox input "false"
click at [271, 138] on img at bounding box center [272, 132] width 16 height 11
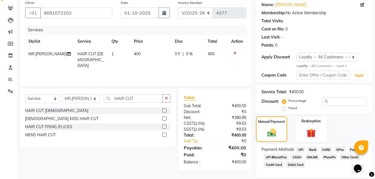
click at [311, 157] on span "ONLINE" at bounding box center [312, 157] width 14 height 6
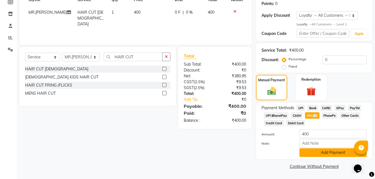
click at [313, 155] on button "Add Payment" at bounding box center [332, 152] width 67 height 9
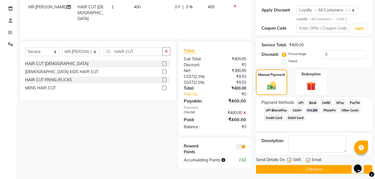
scroll to position [94, 0]
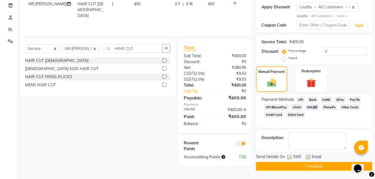
click at [306, 167] on button "Checkout" at bounding box center [314, 166] width 116 height 9
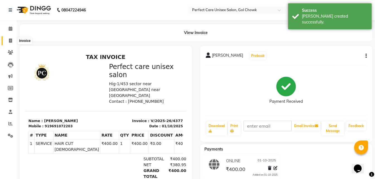
click at [8, 40] on span at bounding box center [11, 41] width 10 height 6
select select "service"
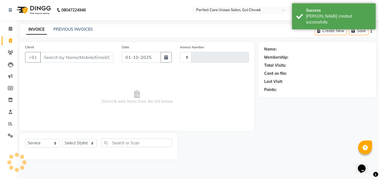
type input "4378"
select select "4751"
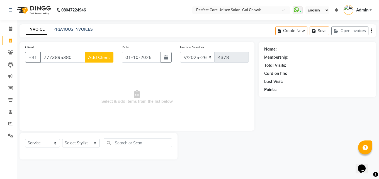
type input "7773895380"
click at [106, 60] on button "Add Client" at bounding box center [99, 57] width 29 height 11
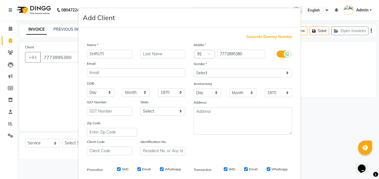
type input "SHRUTI"
drag, startPoint x: 216, startPoint y: 74, endPoint x: 215, endPoint y: 77, distance: 2.9
click at [216, 74] on select "Select Male Female Other Prefer Not To Say" at bounding box center [243, 73] width 98 height 9
select select "female"
click at [194, 69] on select "Select Male Female Other Prefer Not To Say" at bounding box center [243, 73] width 98 height 9
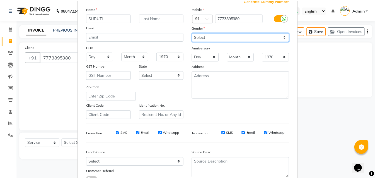
scroll to position [79, 0]
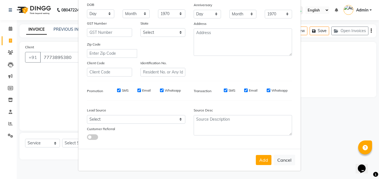
click at [258, 160] on button "Add" at bounding box center [264, 160] width 16 height 10
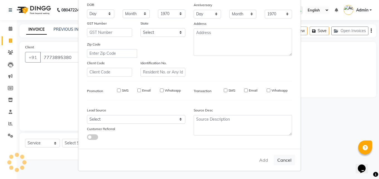
select select
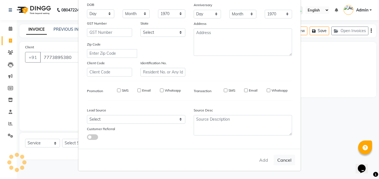
select select
checkbox input "false"
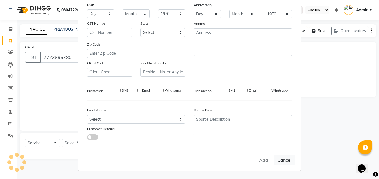
checkbox input "false"
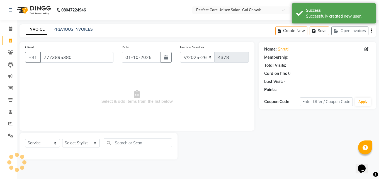
select select "1: Object"
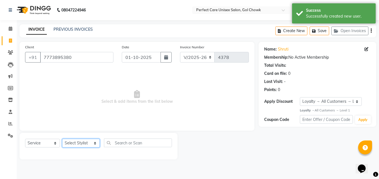
click at [83, 142] on select "Select Stylist MISS. BHARTI PANJAWANI MISS CHANDA MISS KAYNAT MISS KRITIKA MISS…" at bounding box center [81, 143] width 38 height 9
select select "78640"
click at [62, 139] on select "Select Stylist MISS. BHARTI PANJAWANI MISS CHANDA MISS KAYNAT MISS KRITIKA MISS…" at bounding box center [81, 143] width 38 height 9
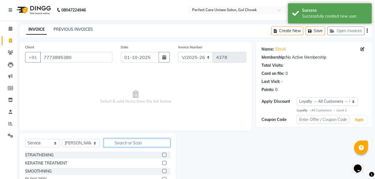
click at [124, 147] on input "text" at bounding box center [137, 142] width 66 height 9
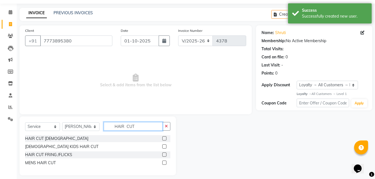
scroll to position [21, 0]
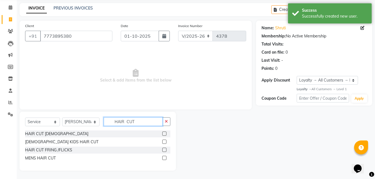
type input "HAIR CUT"
click at [166, 157] on label at bounding box center [164, 158] width 4 height 4
click at [166, 157] on input "checkbox" at bounding box center [164, 158] width 4 height 4
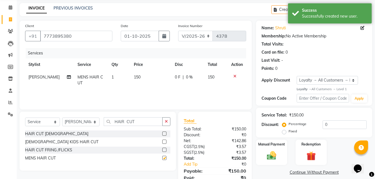
checkbox input "false"
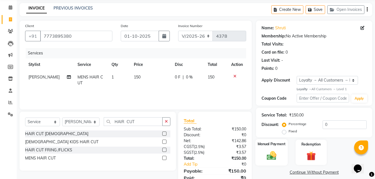
scroll to position [44, 0]
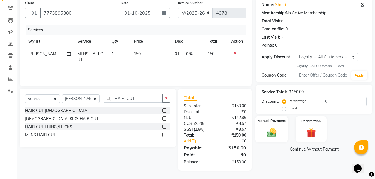
click at [271, 132] on img at bounding box center [272, 132] width 16 height 11
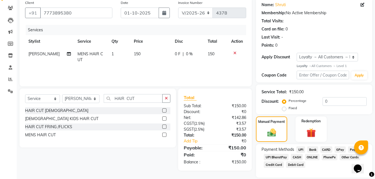
click at [313, 157] on span "ONLINE" at bounding box center [312, 157] width 14 height 6
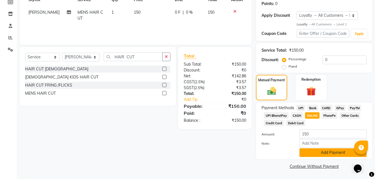
click at [312, 151] on button "Add Payment" at bounding box center [332, 152] width 67 height 9
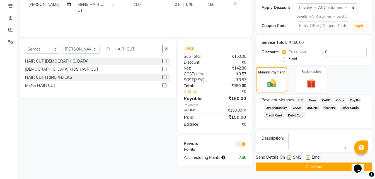
scroll to position [94, 0]
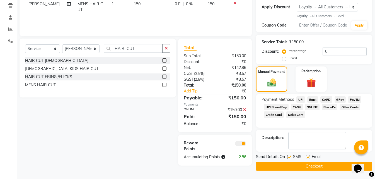
click at [301, 164] on button "Checkout" at bounding box center [314, 166] width 116 height 9
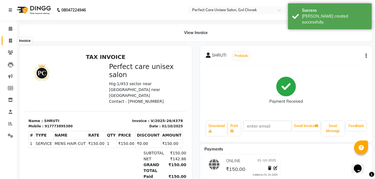
click at [10, 43] on span at bounding box center [11, 41] width 10 height 6
select select "service"
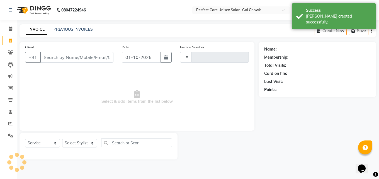
type input "4379"
select select "4751"
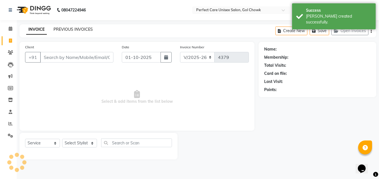
click at [81, 30] on link "PREVIOUS INVOICES" at bounding box center [73, 29] width 39 height 5
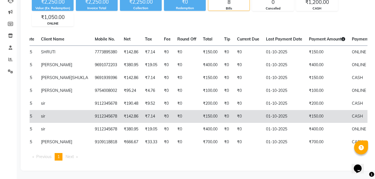
scroll to position [0, 112]
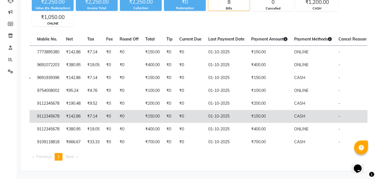
drag, startPoint x: 207, startPoint y: 103, endPoint x: 271, endPoint y: 115, distance: 64.7
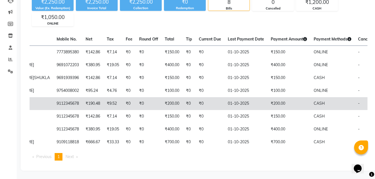
scroll to position [0, 0]
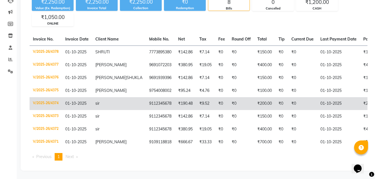
drag, startPoint x: 245, startPoint y: 92, endPoint x: 181, endPoint y: 91, distance: 63.8
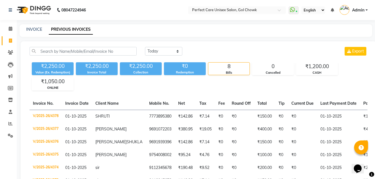
click at [26, 30] on div "INVOICE PREVIOUS INVOICES" at bounding box center [193, 29] width 346 height 6
click at [37, 27] on link "INVOICE" at bounding box center [34, 29] width 16 height 5
select select "service"
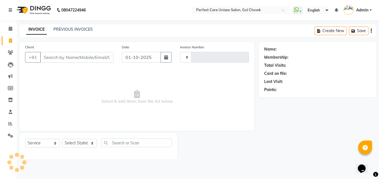
type input "4379"
select select "4751"
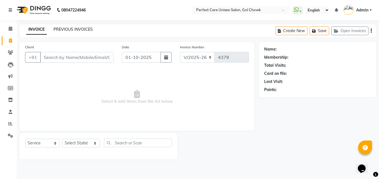
click at [74, 27] on link "PREVIOUS INVOICES" at bounding box center [73, 29] width 39 height 5
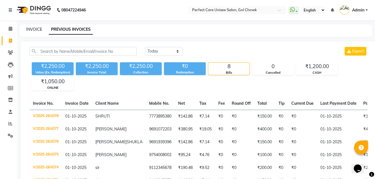
click at [35, 29] on link "INVOICE" at bounding box center [34, 29] width 16 height 5
select select "service"
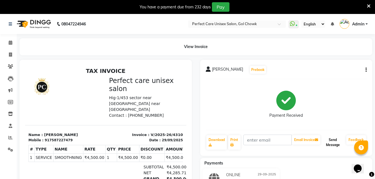
click at [338, 142] on button "Send Message" at bounding box center [332, 142] width 23 height 14
click at [332, 144] on button "Send Message" at bounding box center [332, 142] width 23 height 14
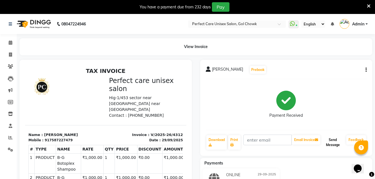
click at [329, 143] on button "Send Message" at bounding box center [332, 142] width 23 height 14
click at [368, 6] on icon at bounding box center [369, 6] width 4 height 5
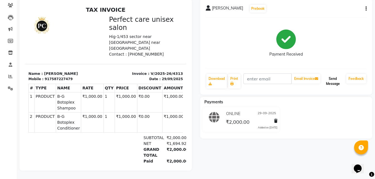
click at [333, 77] on button "Send Message" at bounding box center [332, 81] width 23 height 14
